Goal: Task Accomplishment & Management: Use online tool/utility

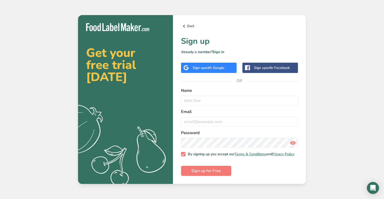
click at [183, 25] on icon at bounding box center [184, 26] width 6 height 9
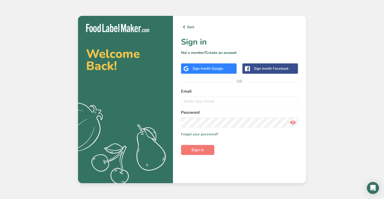
click at [206, 71] on span "with Google" at bounding box center [213, 68] width 20 height 5
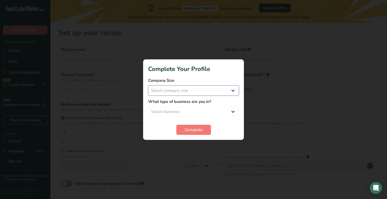
click at [199, 88] on select "Select company size Fewer than 10 Employees 10 to 50 Employees 51 to 500 Employ…" at bounding box center [193, 91] width 91 height 10
select select "1"
click at [148, 86] on select "Select company size Fewer than 10 Employees 10 to 50 Employees 51 to 500 Employ…" at bounding box center [193, 91] width 91 height 10
click at [196, 115] on select "Select business Packaged Food Manufacturer Restaurant & Cafe Bakery Meal Plans …" at bounding box center [193, 112] width 91 height 10
select select "1"
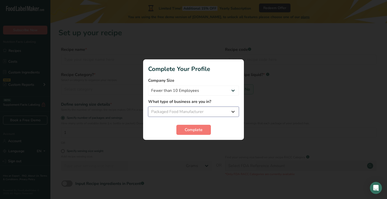
click at [148, 107] on select "Select business Packaged Food Manufacturer Restaurant & Cafe Bakery Meal Plans …" at bounding box center [193, 112] width 91 height 10
click at [201, 132] on span "Complete" at bounding box center [194, 130] width 18 height 6
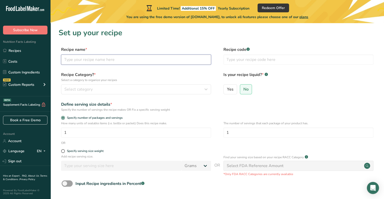
click at [110, 61] on input "text" at bounding box center [136, 60] width 150 height 10
type input "Roasted Salted Peanuts"
click at [80, 61] on input "Roasted Salted Peanuts" at bounding box center [136, 60] width 150 height 10
click at [81, 79] on p "Select a category to organize your recipes" at bounding box center [136, 80] width 150 height 5
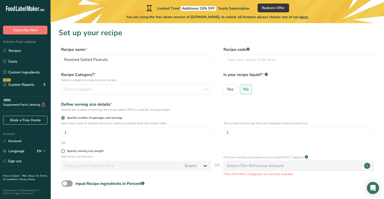
click at [79, 97] on div "Recipe Category? * Select a category to organize your recipes Select category S…" at bounding box center [217, 85] width 317 height 26
click at [79, 90] on span "Select category" at bounding box center [78, 89] width 28 height 6
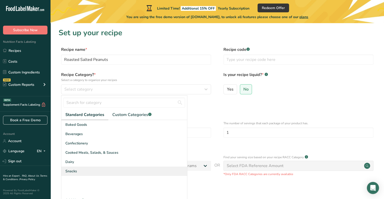
click at [95, 173] on div "Snacks" at bounding box center [124, 171] width 126 height 9
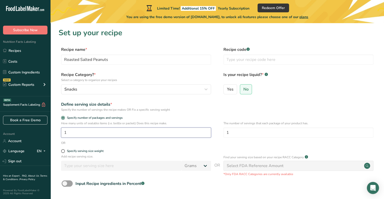
click at [73, 133] on input "1" at bounding box center [136, 133] width 150 height 10
type input "2"
click at [64, 152] on span at bounding box center [63, 152] width 4 height 4
click at [64, 152] on input "Specify serving size weight" at bounding box center [62, 151] width 3 height 3
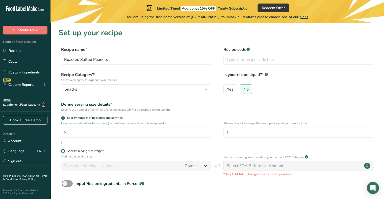
radio input "true"
radio input "false"
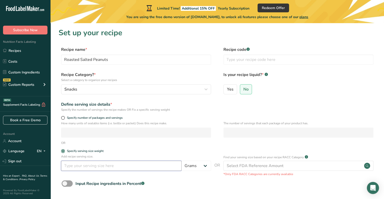
click at [96, 168] on input "number" at bounding box center [121, 166] width 120 height 10
type input "28"
click at [126, 151] on label "Specify serving size weight" at bounding box center [136, 152] width 150 height 4
click at [64, 151] on input "Specify serving size weight" at bounding box center [62, 151] width 3 height 3
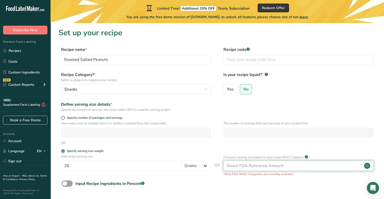
click at [261, 168] on div "Select FDA Reference Amount" at bounding box center [254, 166] width 57 height 6
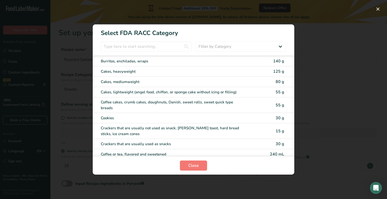
scroll to position [76, 0]
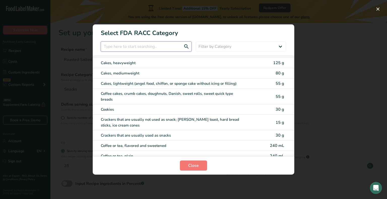
click at [163, 47] on input "RACC Category Selection Modal" at bounding box center [146, 47] width 91 height 10
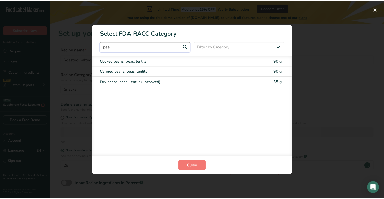
scroll to position [0, 0]
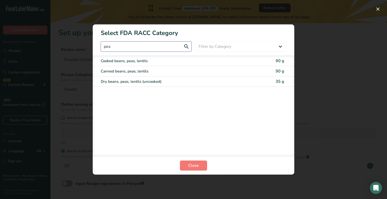
click at [162, 43] on input "pea" at bounding box center [146, 47] width 91 height 10
type input "c"
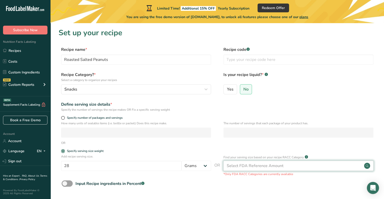
click at [252, 167] on div "Select FDA Reference Amount" at bounding box center [254, 166] width 57 height 6
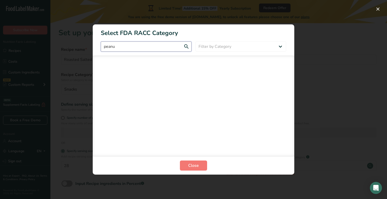
click at [177, 49] on input "peanu" at bounding box center [146, 47] width 91 height 10
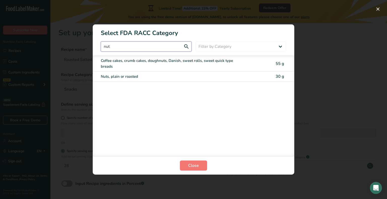
type input "nut"
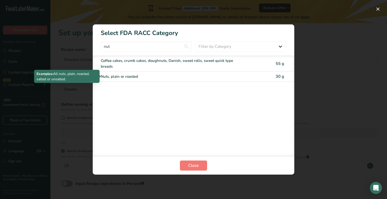
click at [228, 75] on div "Nuts, plain or roasted" at bounding box center [172, 77] width 143 height 6
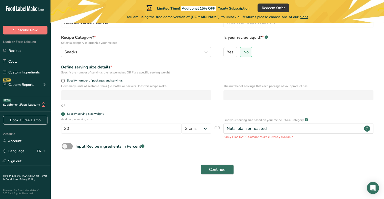
scroll to position [40, 0]
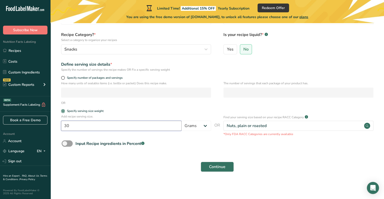
click at [173, 127] on input "30" at bounding box center [121, 126] width 120 height 10
type input "3"
type input "100"
click at [158, 162] on div "Continue" at bounding box center [217, 167] width 317 height 16
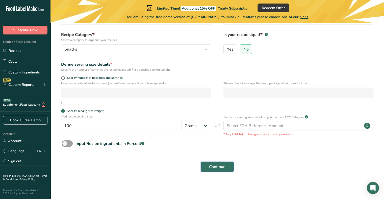
click at [229, 169] on button "Continue" at bounding box center [216, 167] width 33 height 10
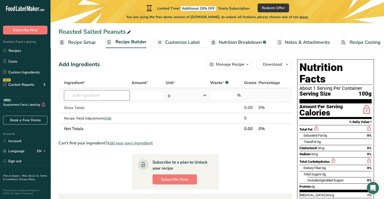
click at [122, 99] on input "text" at bounding box center [96, 96] width 65 height 10
click at [248, 63] on icon "button" at bounding box center [247, 65] width 4 height 6
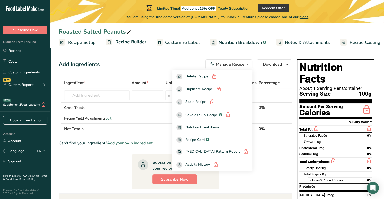
click at [268, 175] on section "Ingredient * Amount * Unit * Waste * .a-a{fill:#347362;}.b-a{fill:#fff;} Grams …" at bounding box center [175, 173] width 233 height 191
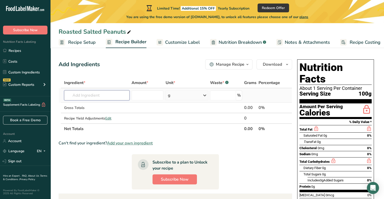
click at [118, 93] on input "text" at bounding box center [96, 96] width 65 height 10
click at [243, 152] on section "Ingredient * Amount * Unit * Waste * .a-a{fill:#347362;}.b-a{fill:#fff;} Grams …" at bounding box center [175, 173] width 233 height 191
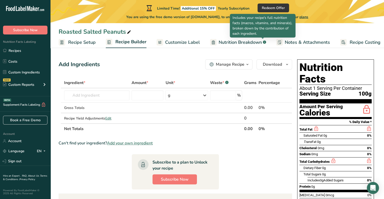
click at [264, 43] on icon ".a-a{fill:#347362;}.b-a{fill:#fff;}" at bounding box center [264, 42] width 3 height 3
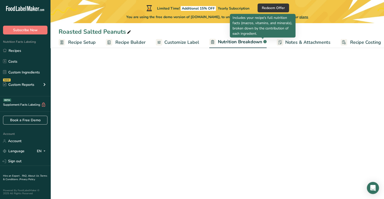
scroll to position [0, 5]
select select "Calories"
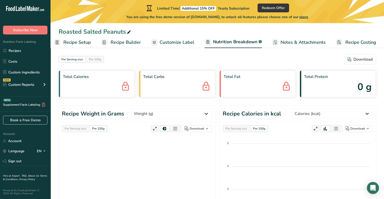
scroll to position [0, 0]
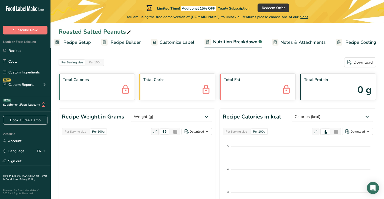
scroll to position [0, 4]
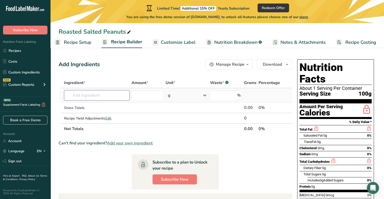
click at [99, 94] on input "text" at bounding box center [96, 96] width 65 height 10
